Goal: Task Accomplishment & Management: Use online tool/utility

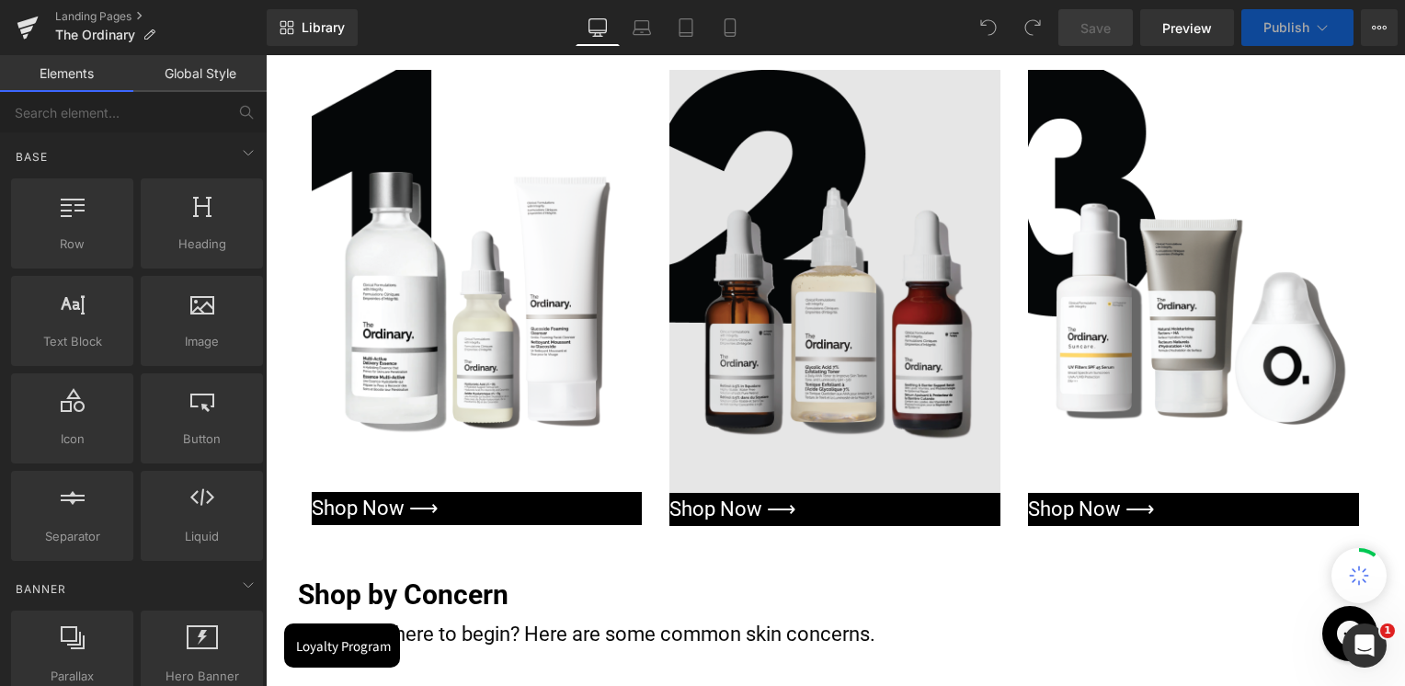
scroll to position [1287, 0]
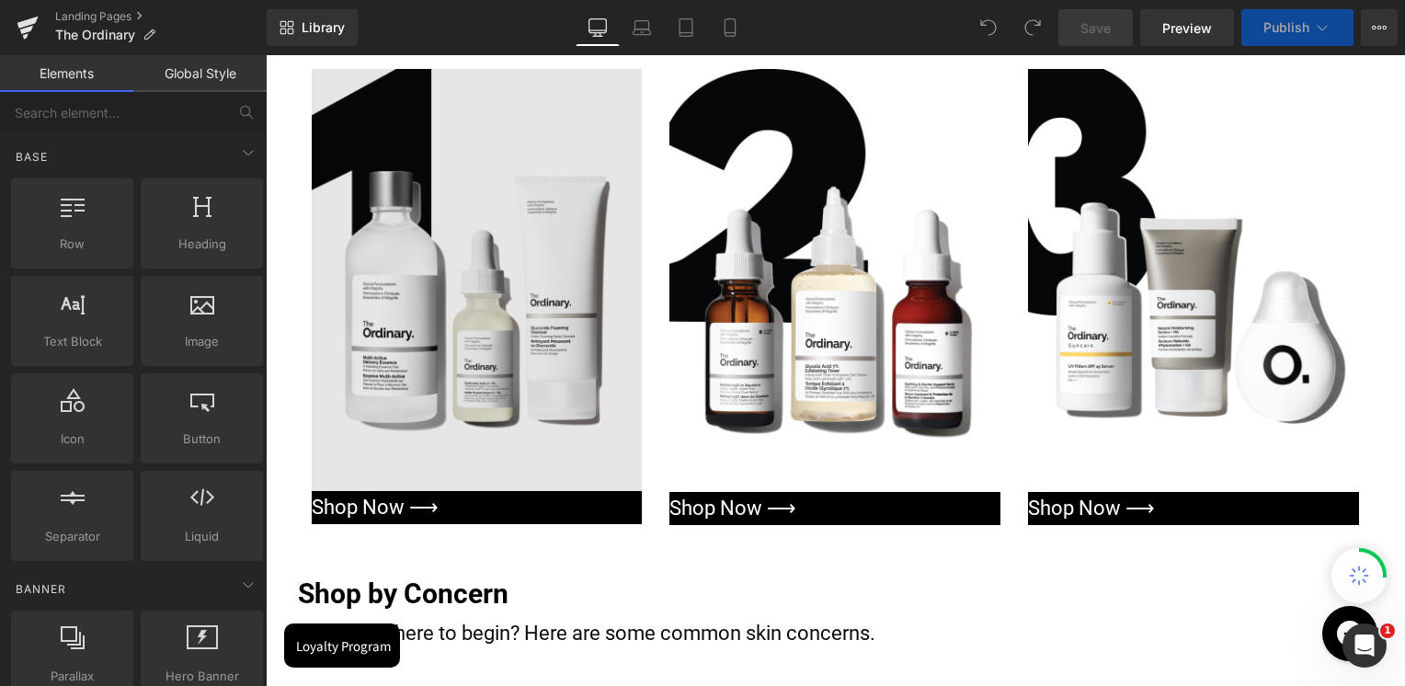
click at [494, 244] on img at bounding box center [477, 280] width 331 height 422
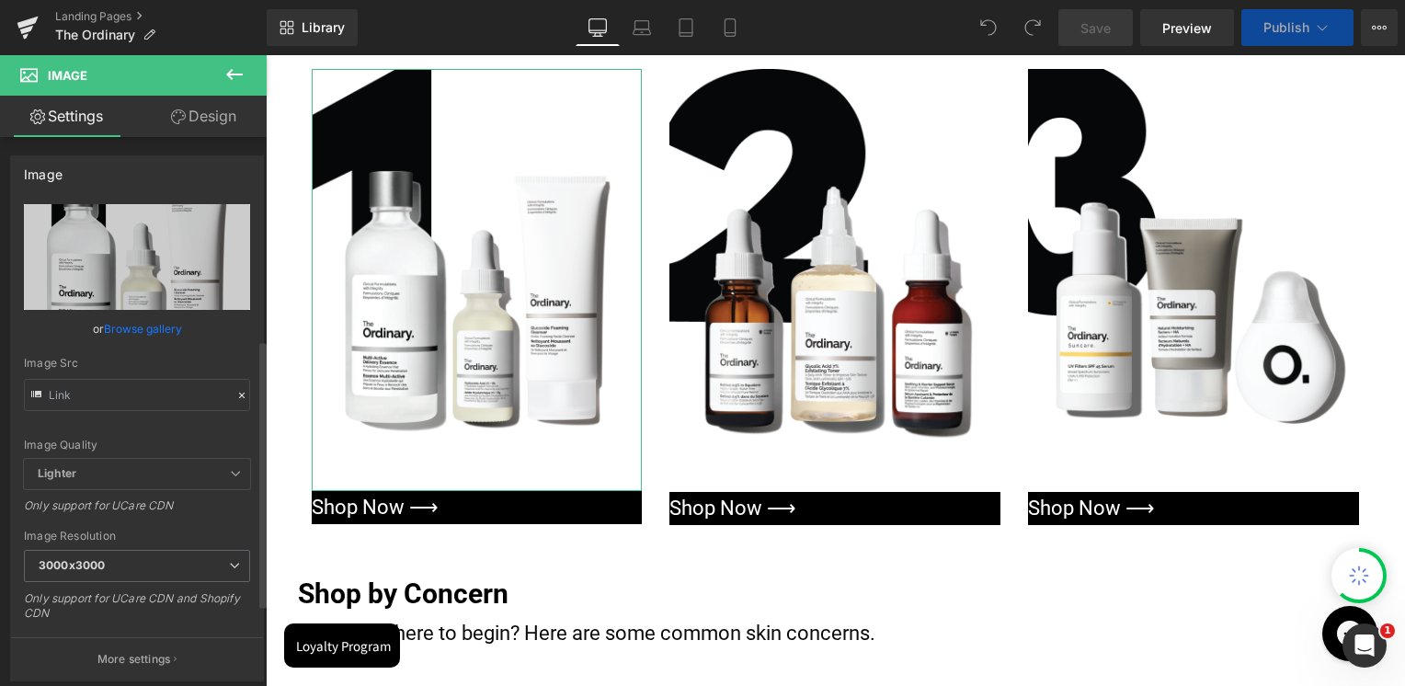
scroll to position [460, 0]
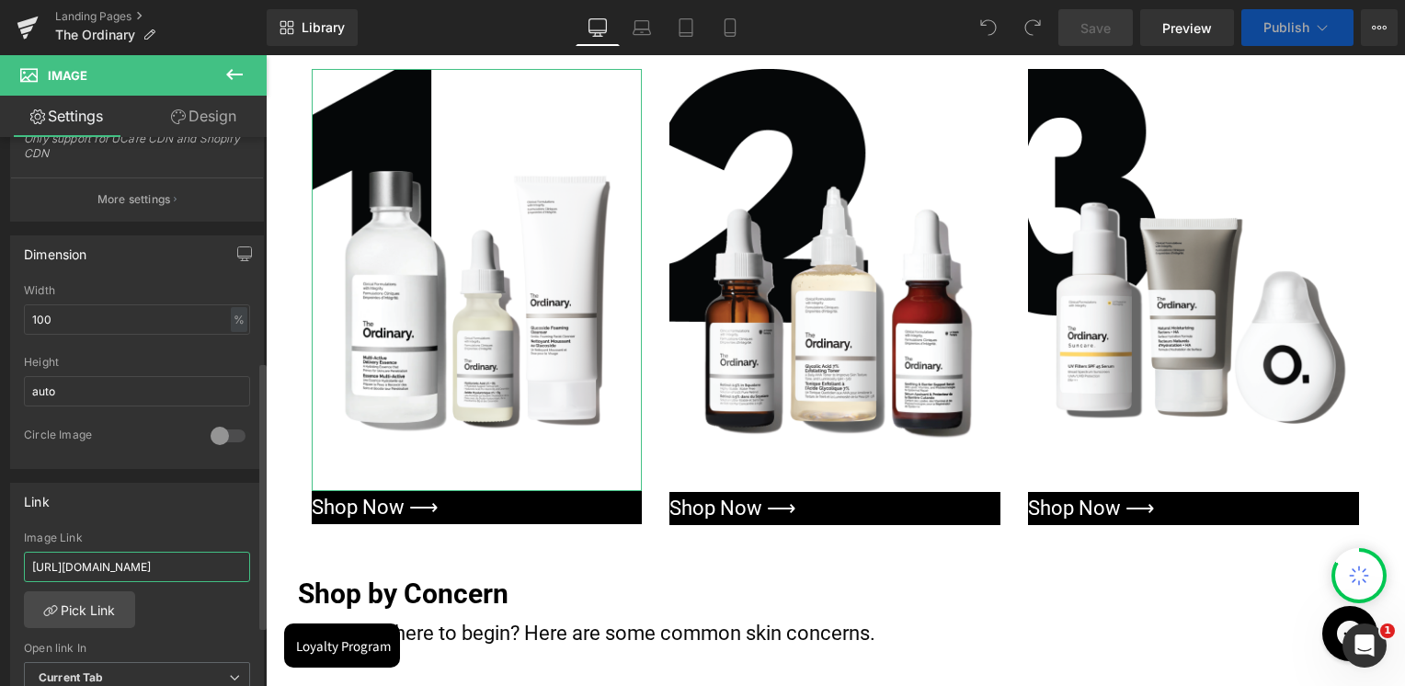
click at [131, 570] on input "[URL][DOMAIN_NAME]" at bounding box center [137, 567] width 226 height 30
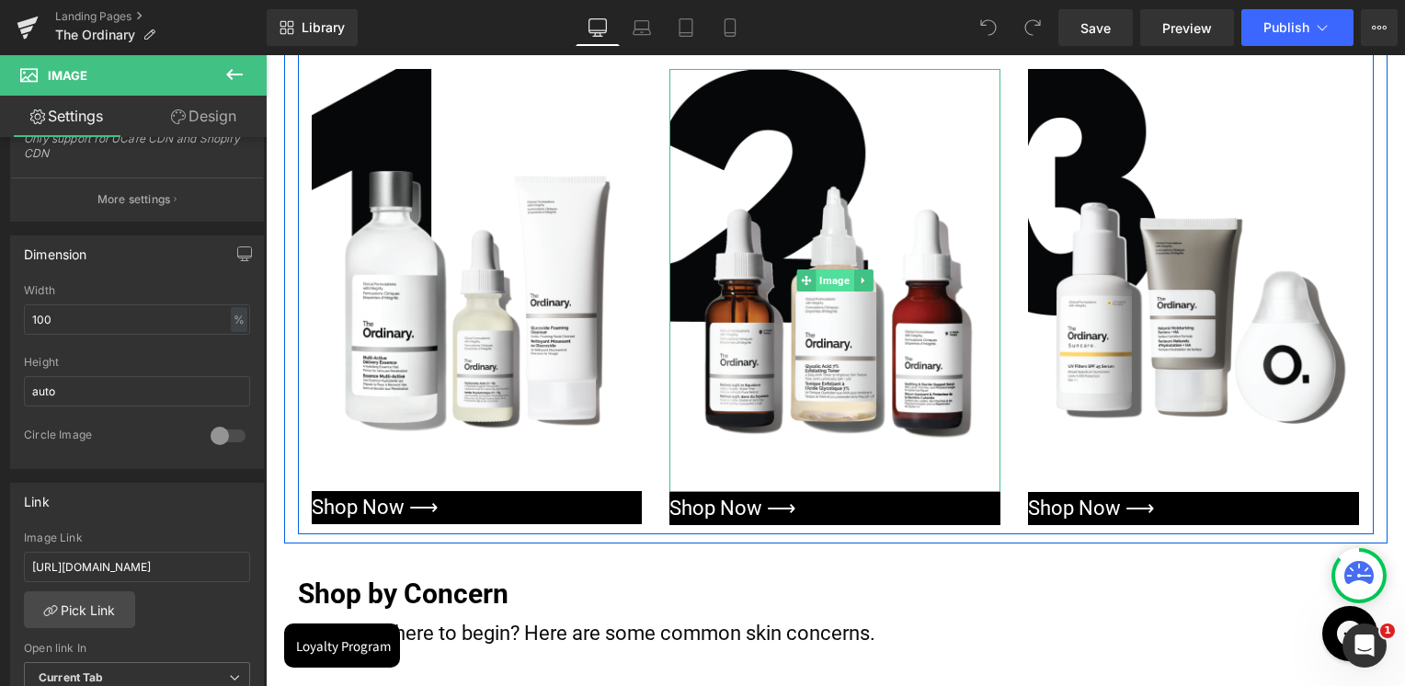
click at [831, 275] on span "Image" at bounding box center [835, 280] width 38 height 22
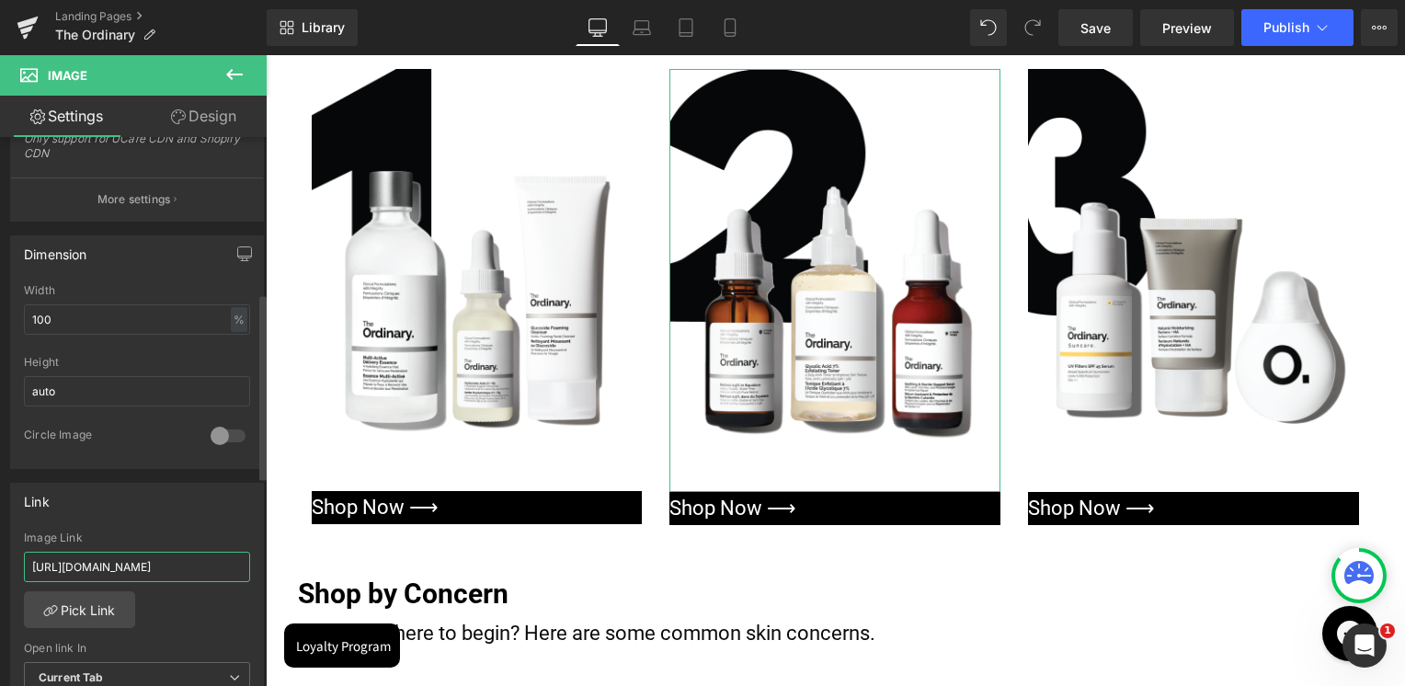
click at [132, 565] on input "[URL][DOMAIN_NAME]" at bounding box center [137, 567] width 226 height 30
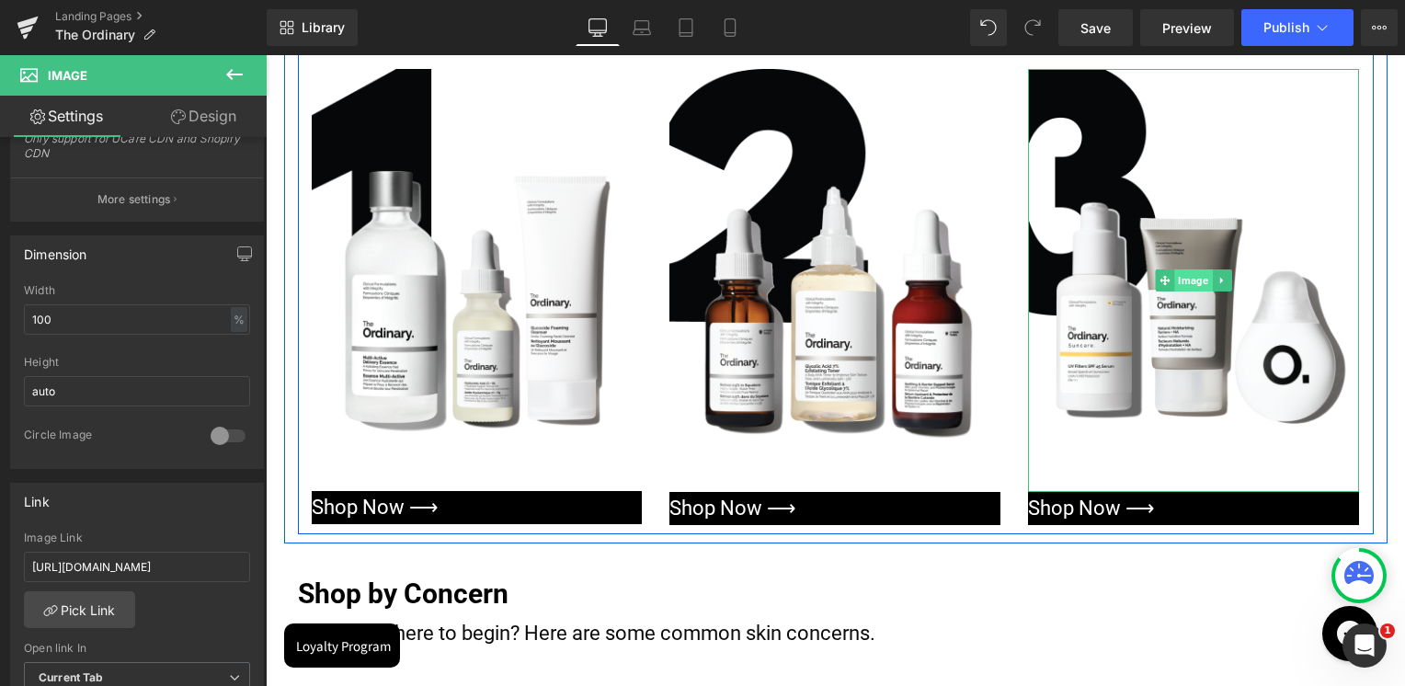
click at [1187, 276] on span "Image" at bounding box center [1194, 280] width 38 height 22
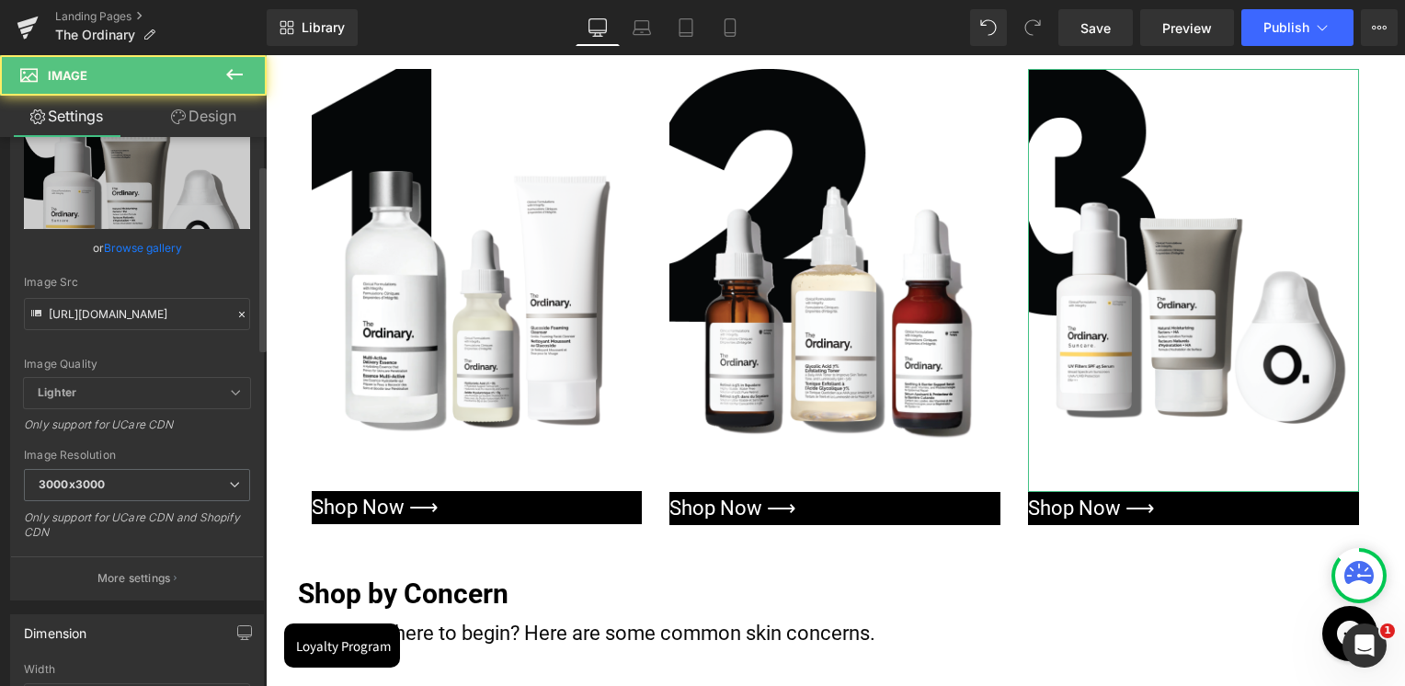
scroll to position [368, 0]
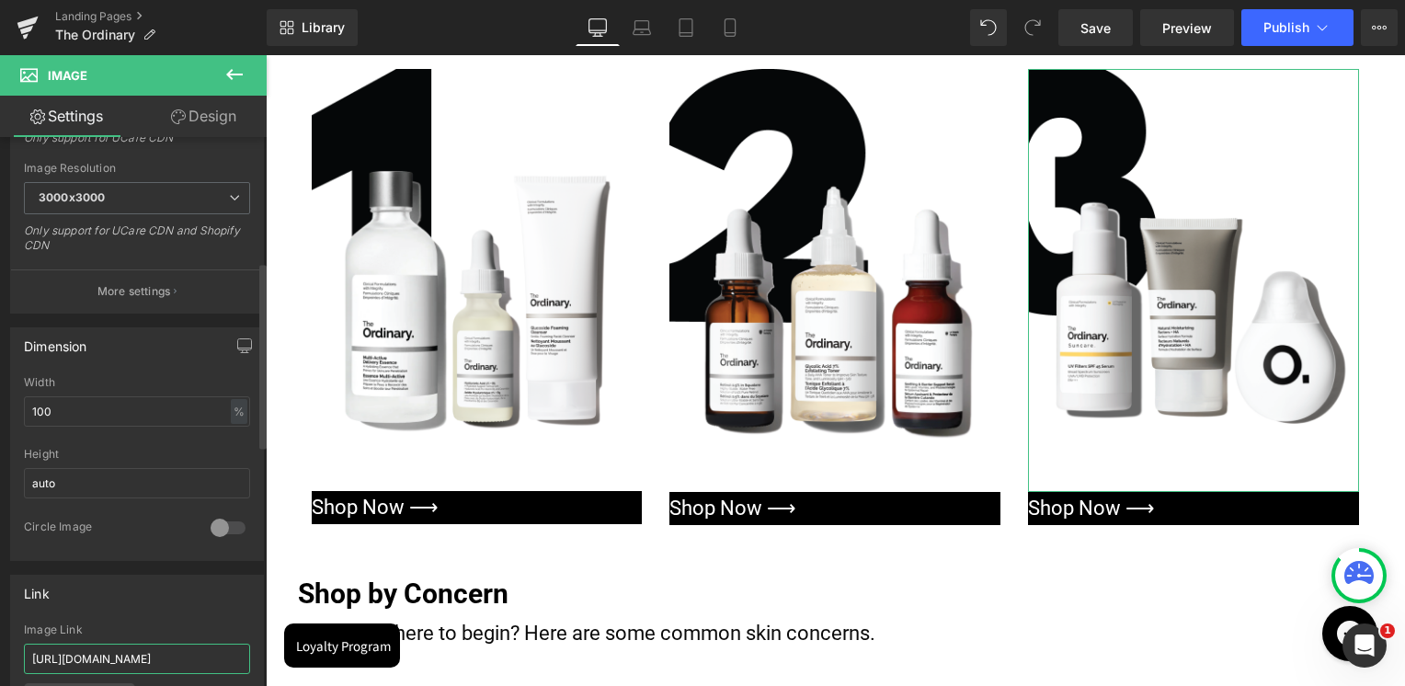
click at [121, 649] on input "[URL][DOMAIN_NAME]" at bounding box center [137, 659] width 226 height 30
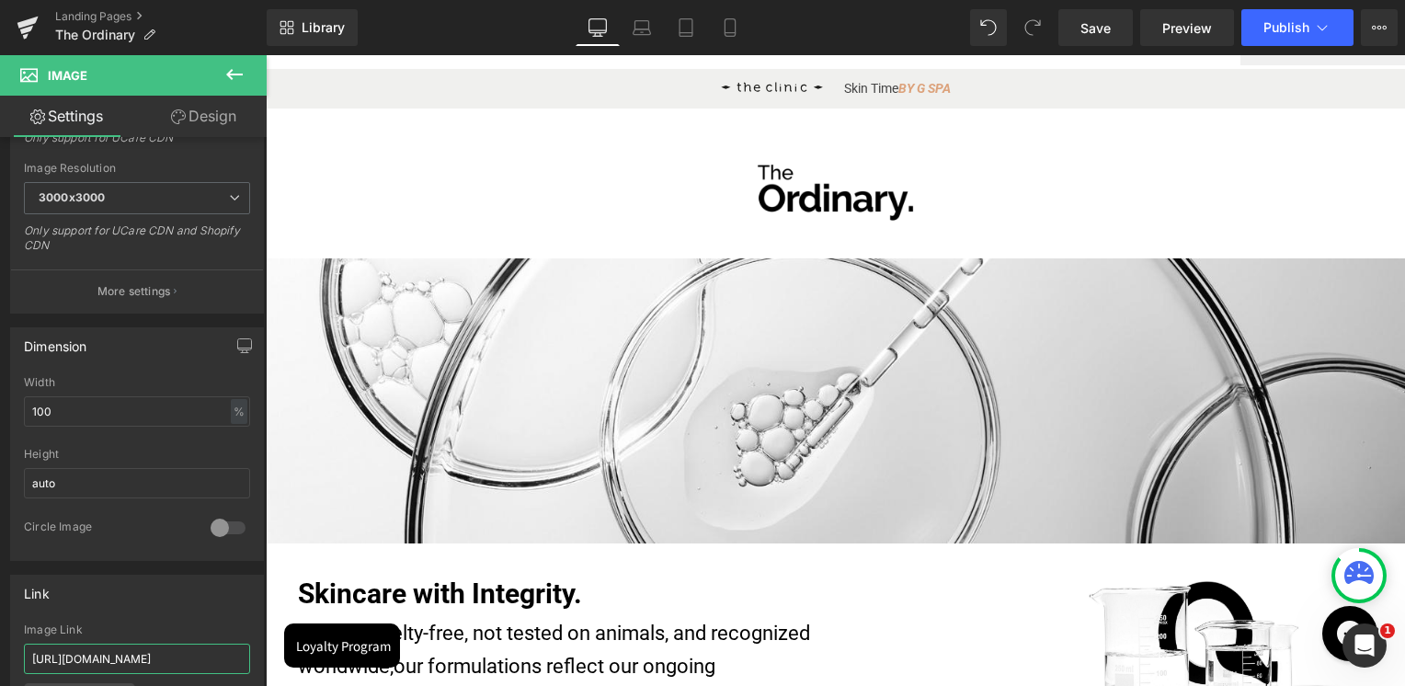
scroll to position [184, 0]
click at [1317, 28] on icon at bounding box center [1322, 27] width 18 height 18
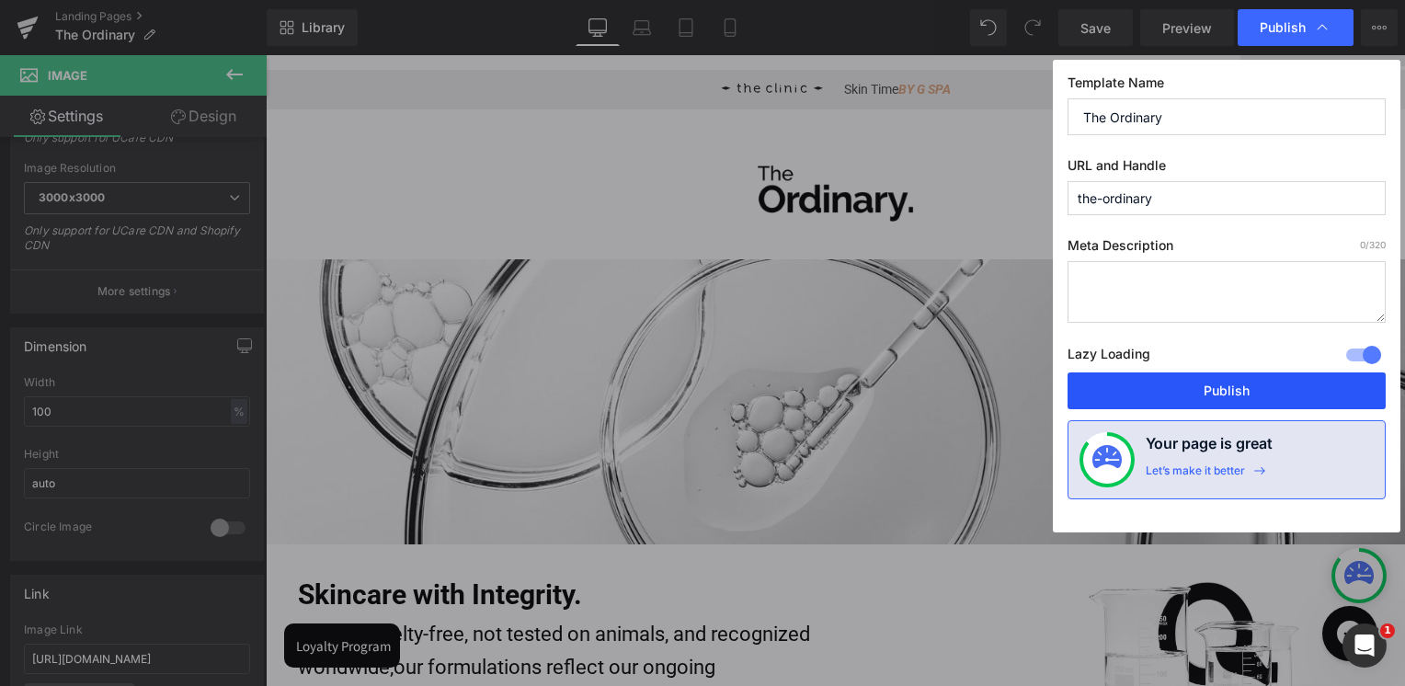
click at [1223, 403] on button "Publish" at bounding box center [1226, 390] width 318 height 37
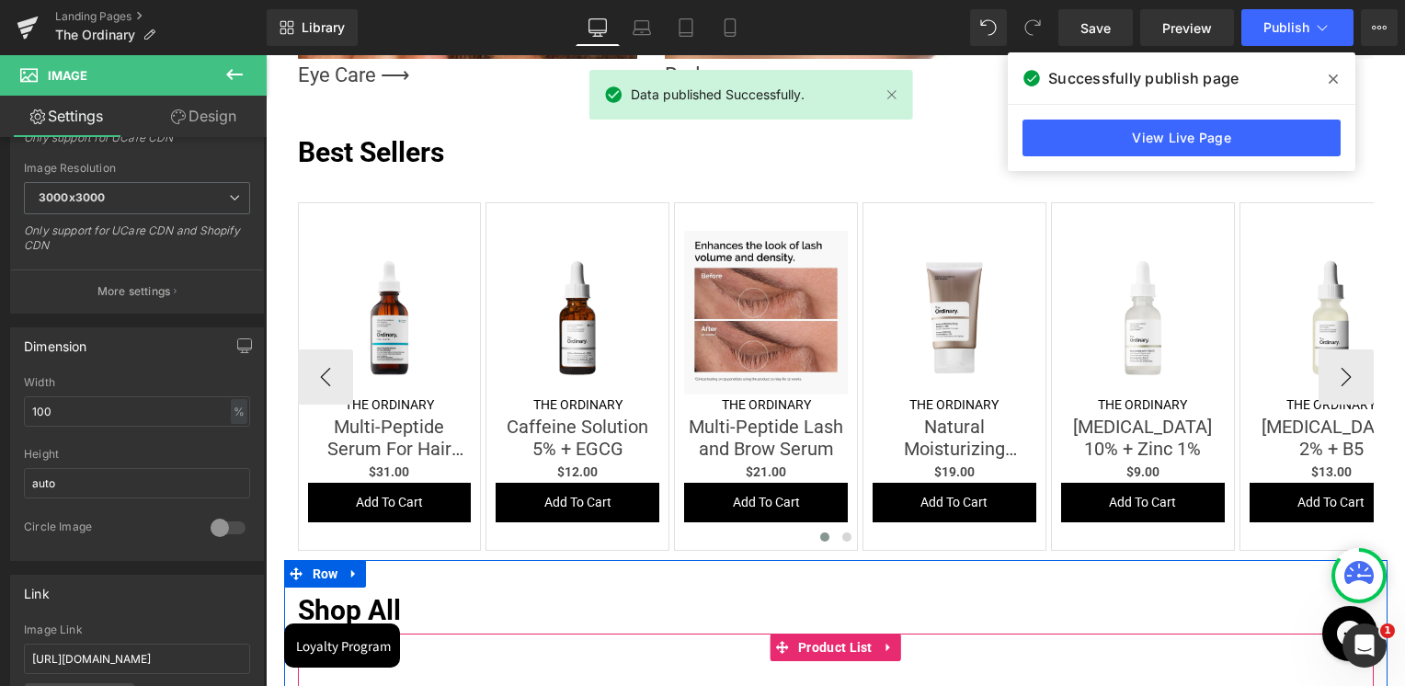
scroll to position [2666, 0]
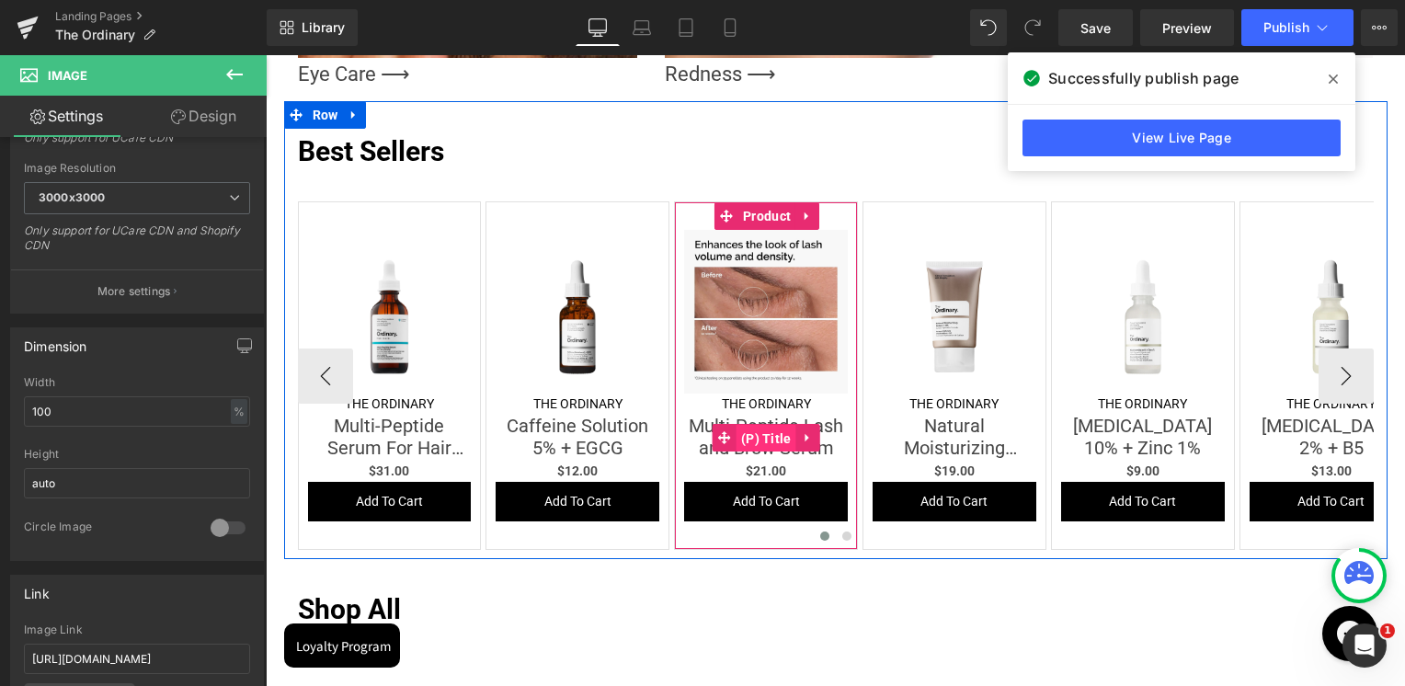
click at [767, 435] on span "(P) Title" at bounding box center [766, 439] width 60 height 28
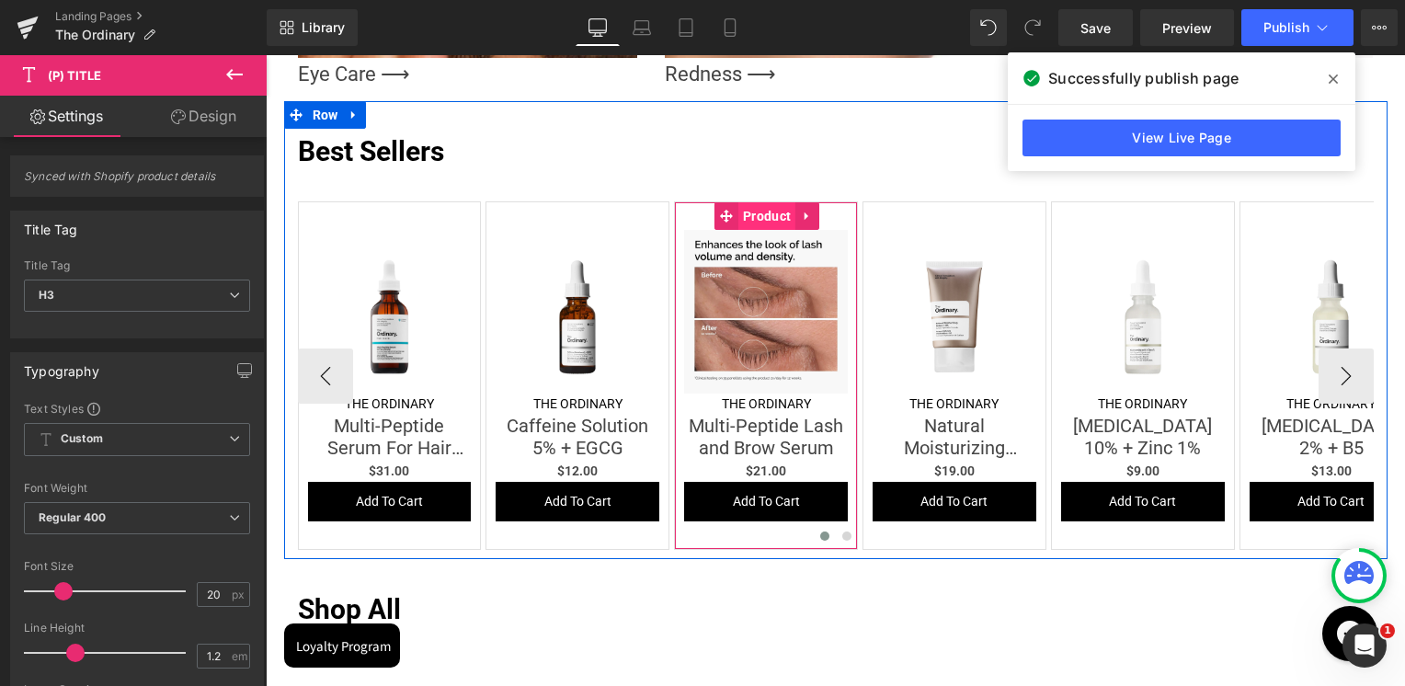
click at [756, 216] on span "Product" at bounding box center [766, 216] width 57 height 28
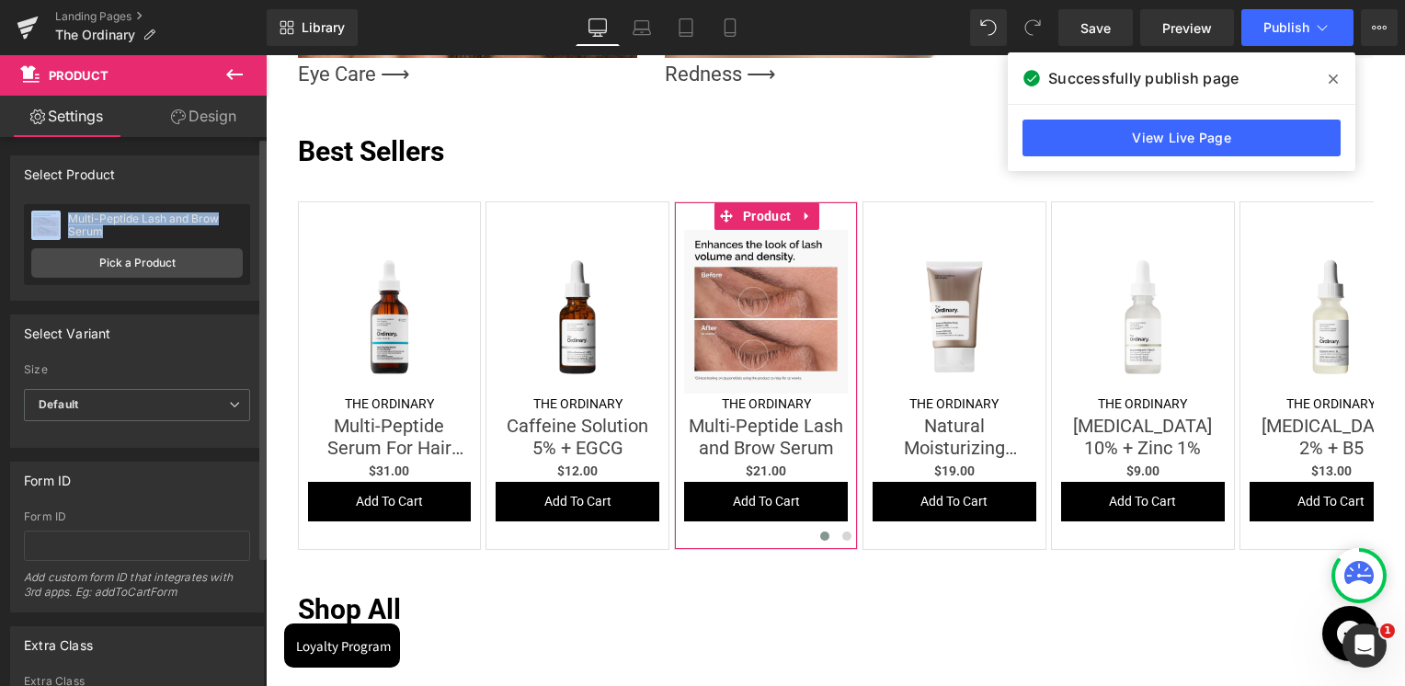
drag, startPoint x: 123, startPoint y: 232, endPoint x: 60, endPoint y: 209, distance: 67.5
click at [60, 209] on div "Multi-Peptide Lash and Brow Serum Multi-Peptide Lash and Brow Serum Pick a Prod…" at bounding box center [137, 244] width 226 height 81
click at [101, 230] on div "Multi-Peptide Lash and Brow Serum" at bounding box center [155, 225] width 175 height 26
click at [108, 233] on div "Multi-Peptide Lash and Brow Serum" at bounding box center [155, 225] width 175 height 26
drag, startPoint x: 110, startPoint y: 237, endPoint x: 74, endPoint y: 228, distance: 37.9
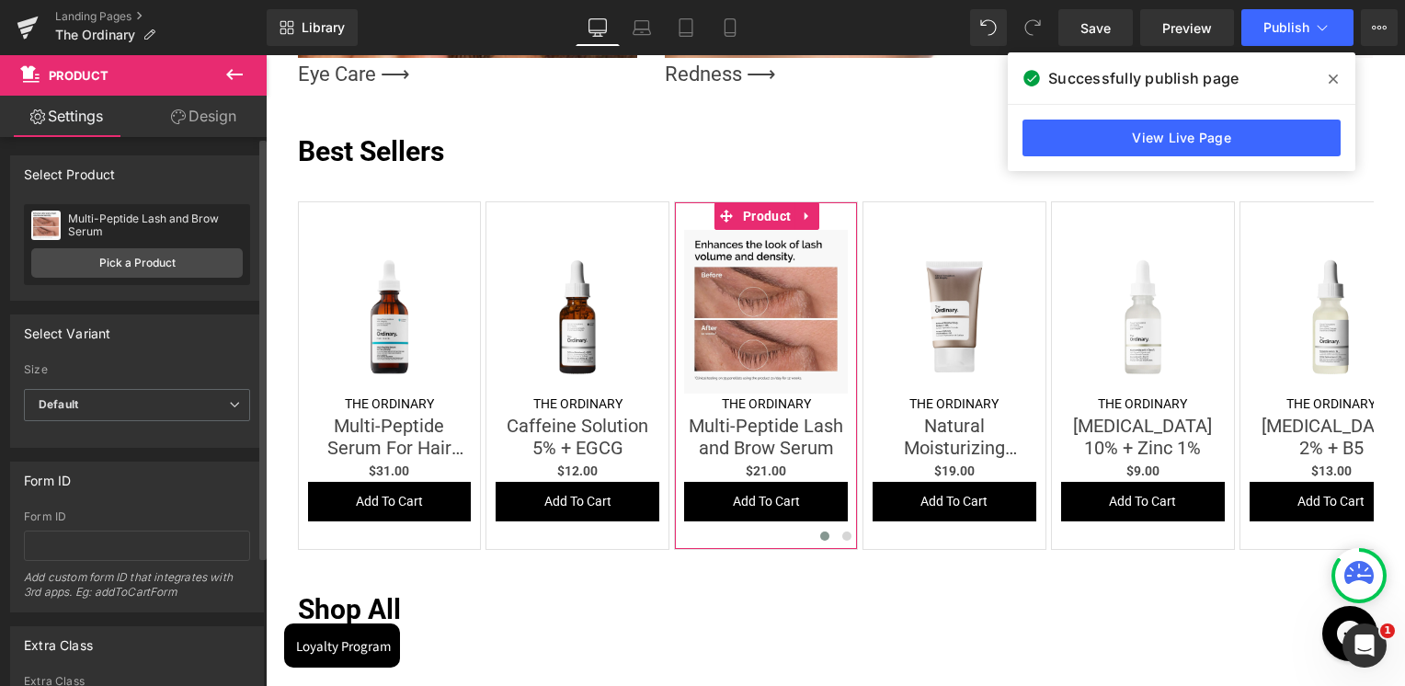
click at [78, 230] on div "Multi-Peptide Lash and Brow Serum Multi-Peptide Lash and Brow Serum" at bounding box center [136, 225] width 211 height 28
click at [68, 225] on div "Multi-Peptide Lash and Brow Serum" at bounding box center [155, 225] width 175 height 26
click at [86, 228] on div "Multi-Peptide Lash and Brow Serum" at bounding box center [155, 225] width 175 height 26
drag, startPoint x: 101, startPoint y: 232, endPoint x: 68, endPoint y: 209, distance: 40.3
click at [68, 209] on div "Multi-Peptide Lash and Brow Serum Multi-Peptide Lash and Brow Serum Pick a Prod…" at bounding box center [137, 244] width 226 height 81
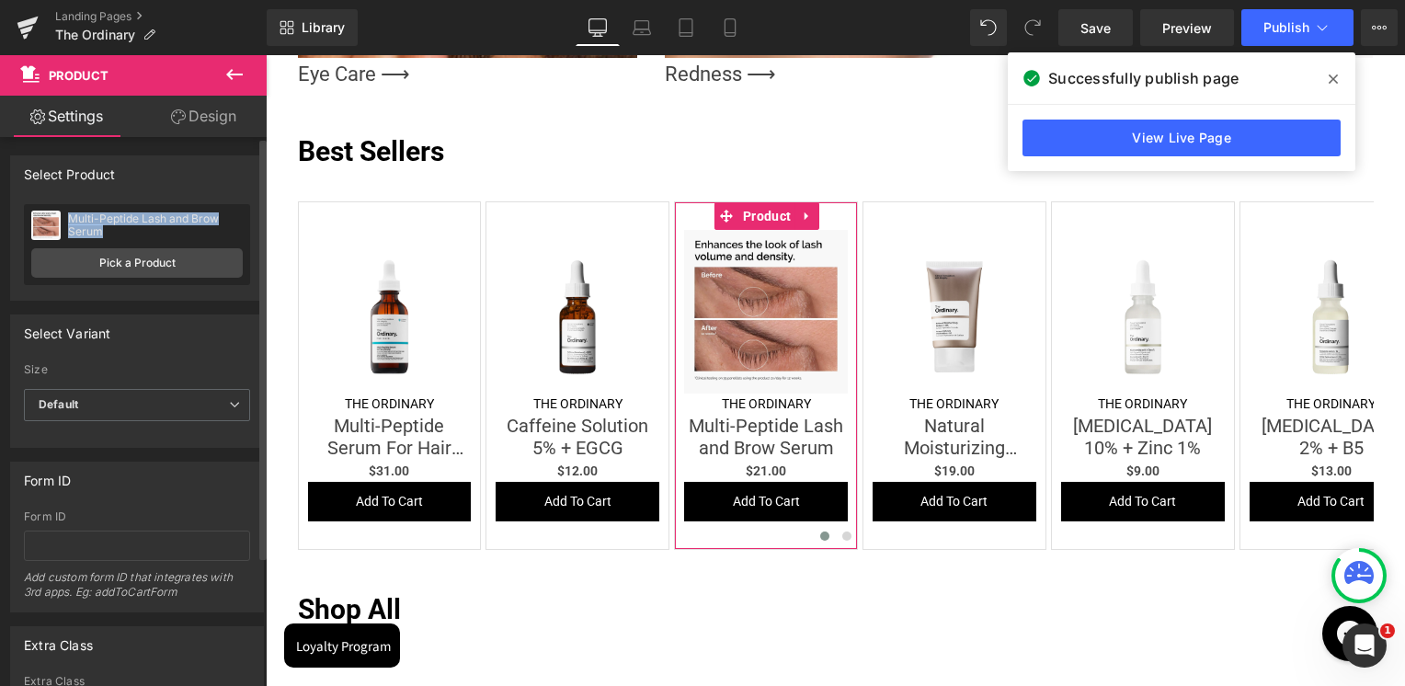
copy div "Multi-Peptide Lash and Brow Serum"
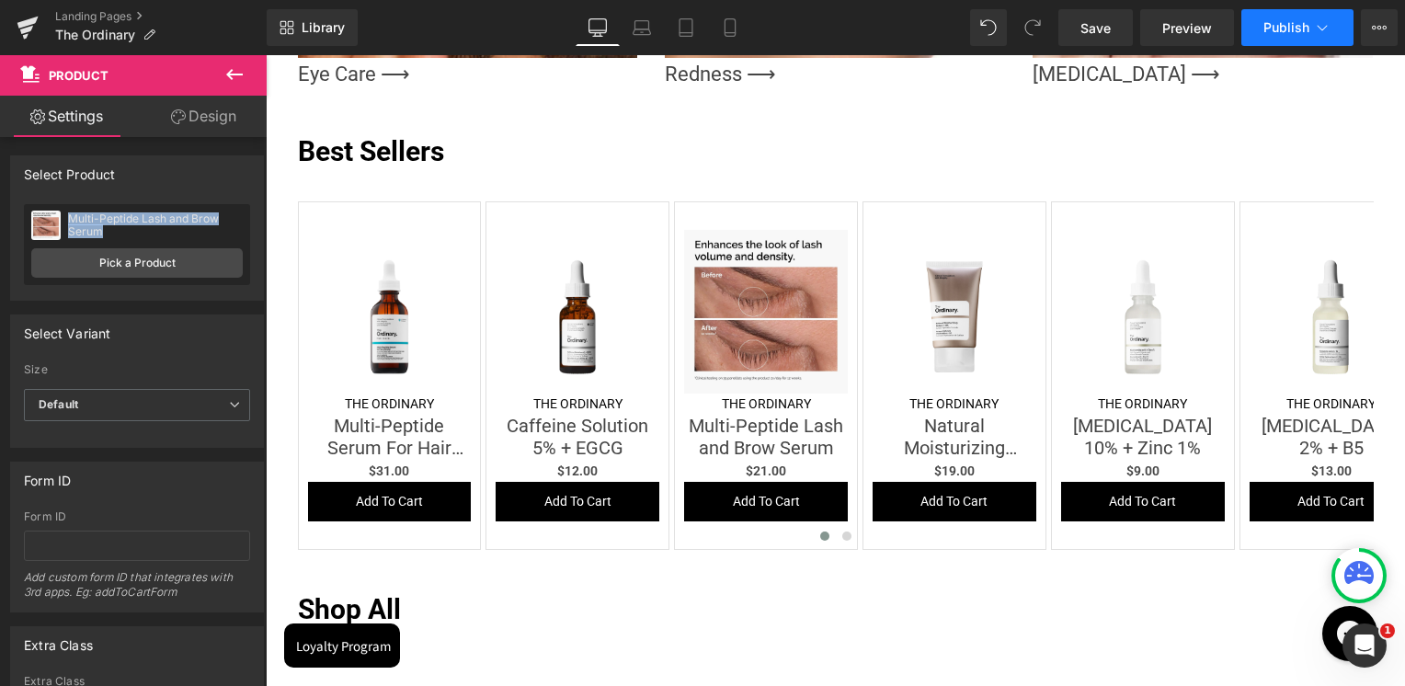
click at [1272, 18] on button "Publish" at bounding box center [1297, 27] width 112 height 37
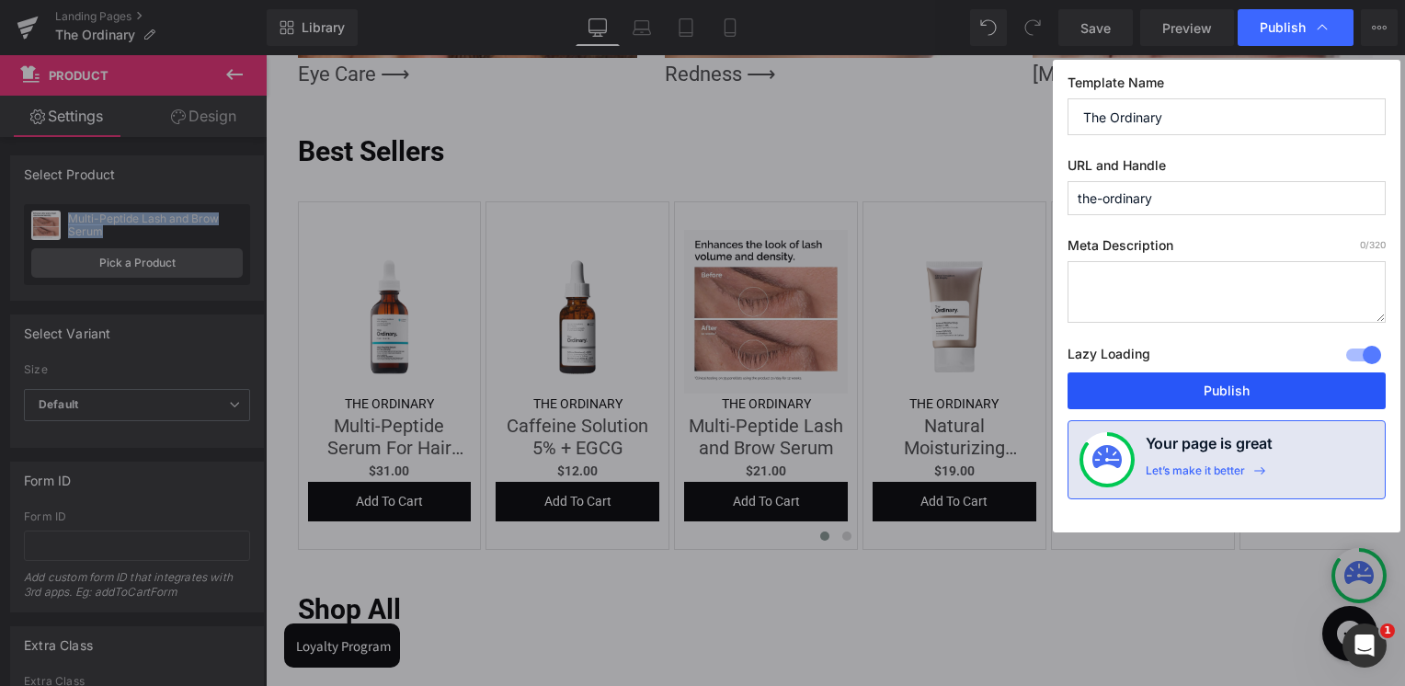
click at [1226, 386] on button "Publish" at bounding box center [1226, 390] width 318 height 37
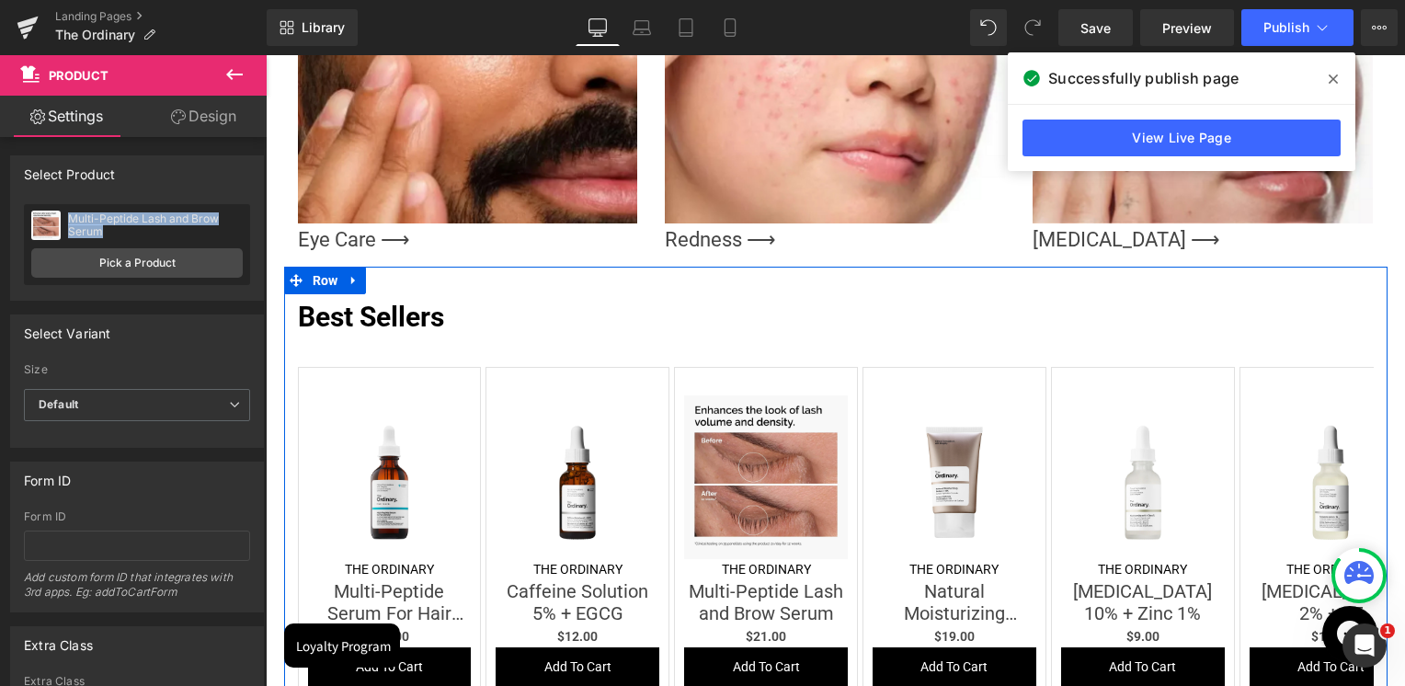
scroll to position [2758, 0]
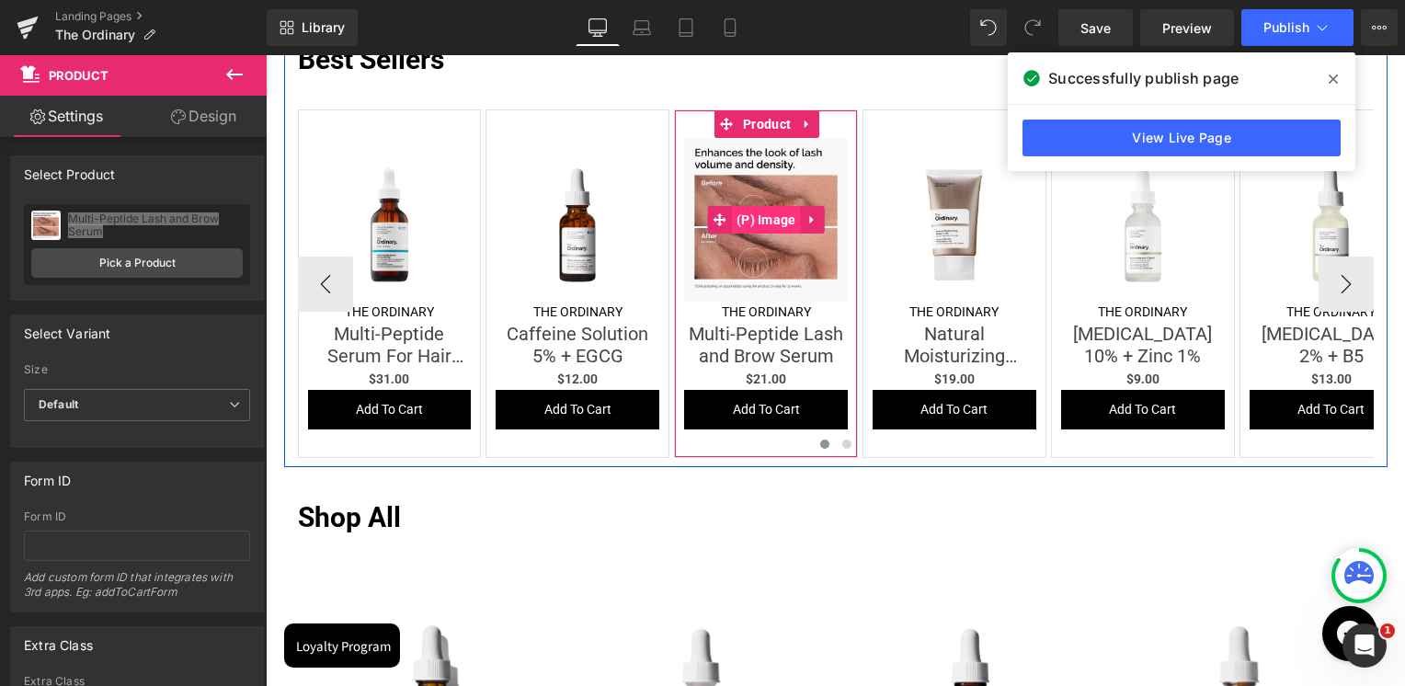
drag, startPoint x: 778, startPoint y: 233, endPoint x: 770, endPoint y: 220, distance: 14.8
click at [778, 233] on img at bounding box center [766, 220] width 164 height 164
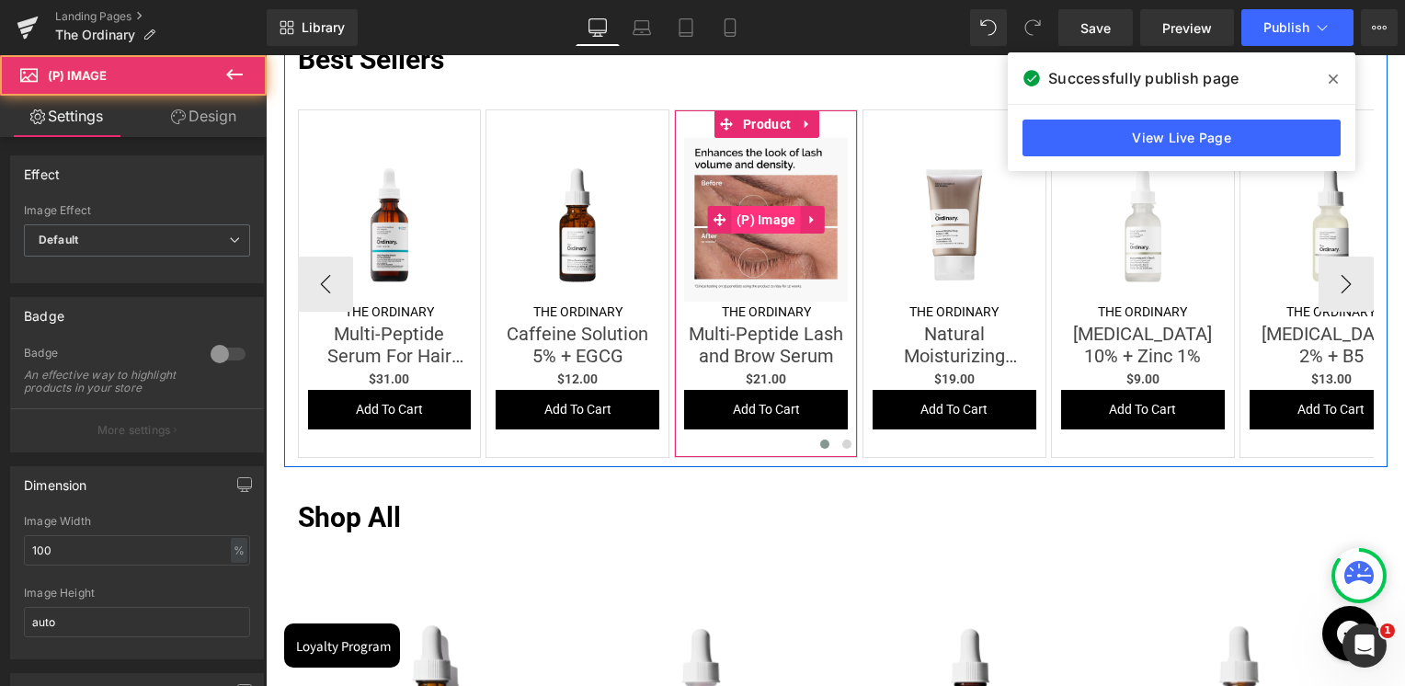
click at [770, 219] on span "(P) Image" at bounding box center [766, 220] width 69 height 28
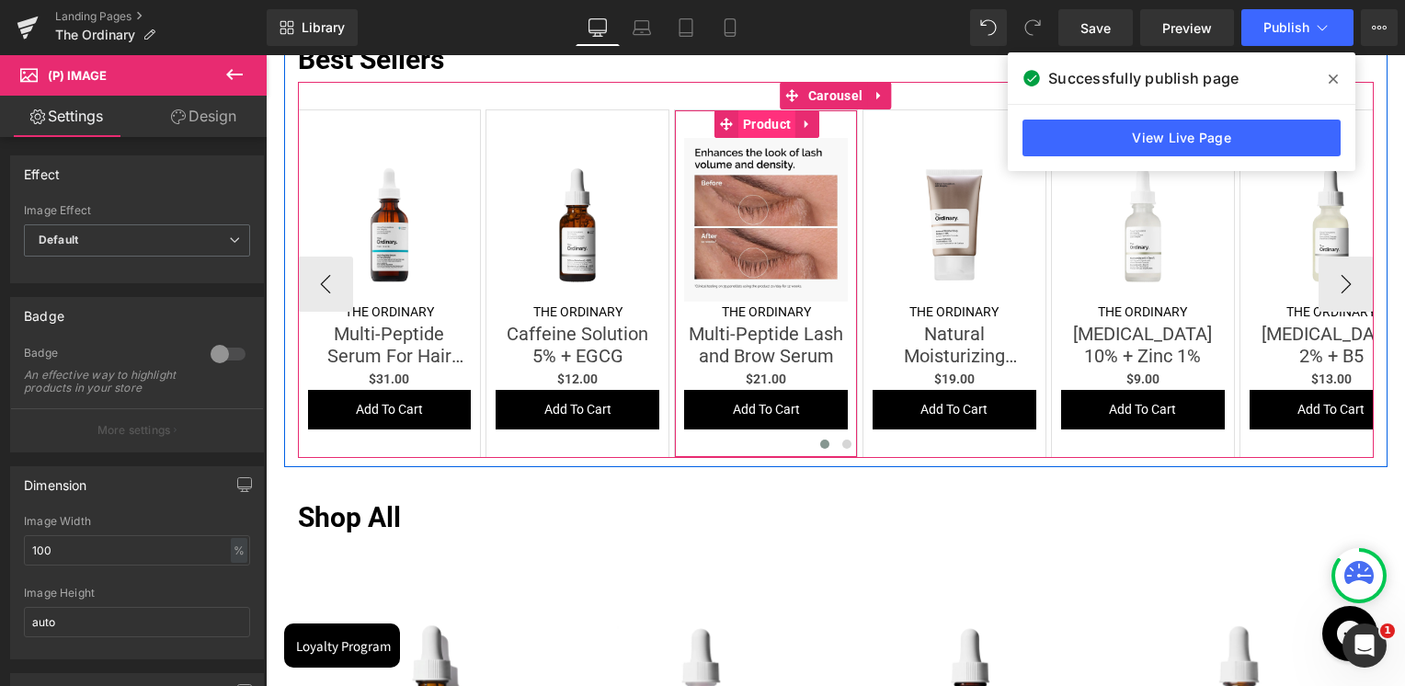
click at [744, 123] on span "Product" at bounding box center [766, 124] width 57 height 28
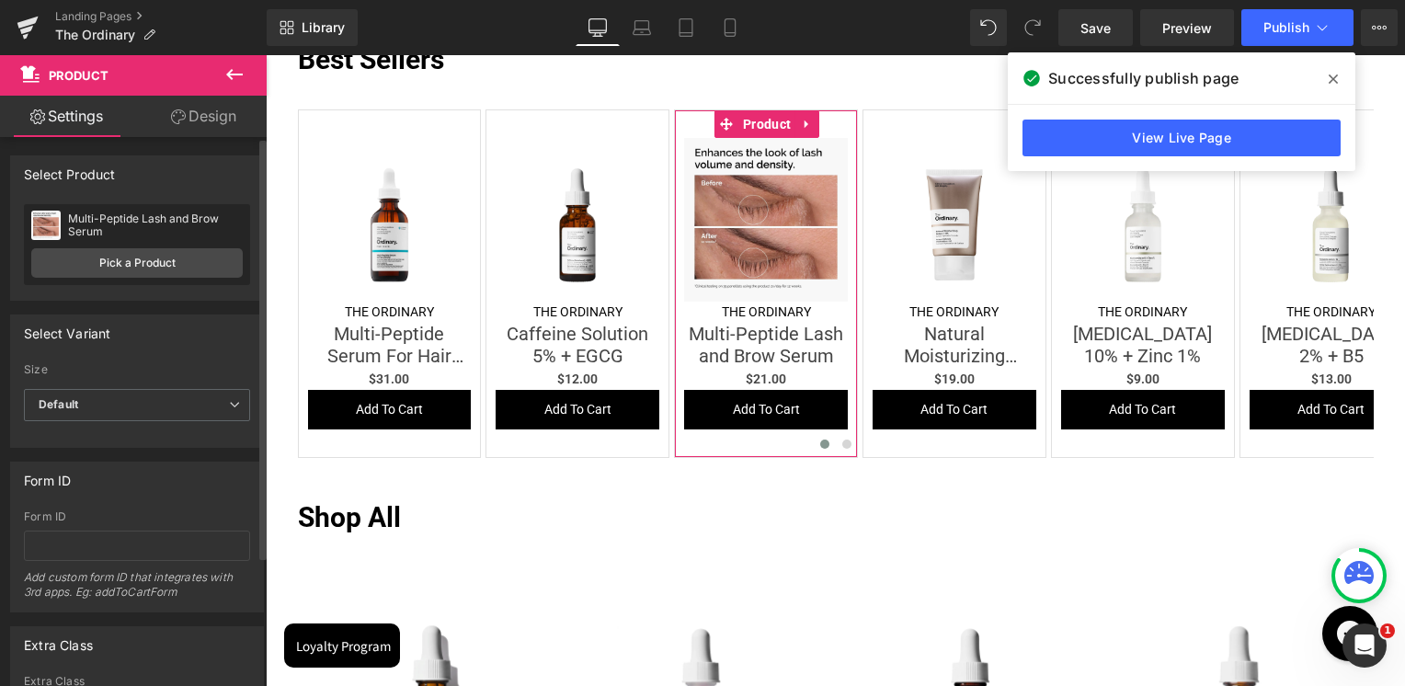
click at [124, 224] on div "Multi-Peptide Lash and Brow Serum" at bounding box center [155, 225] width 175 height 26
click at [122, 222] on div "Multi-Peptide Lash and Brow Serum" at bounding box center [155, 225] width 175 height 26
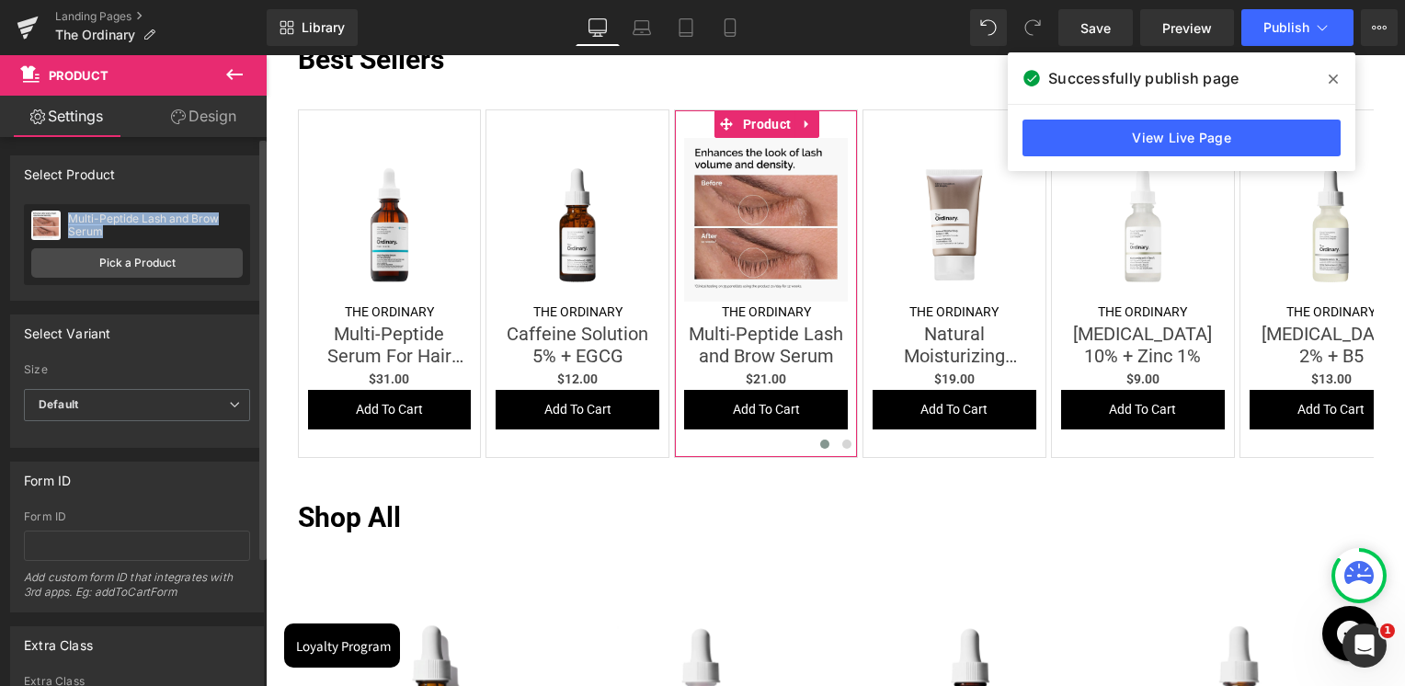
copy div "Multi-Peptide Lash and Brow Serum"
